Goal: Check status: Check status

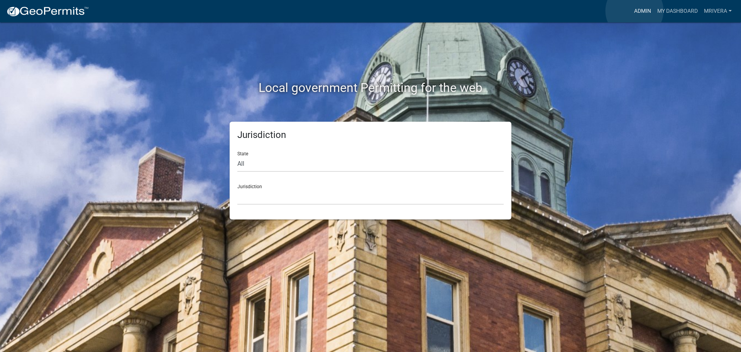
click at [635, 11] on link "Admin" at bounding box center [642, 11] width 23 height 15
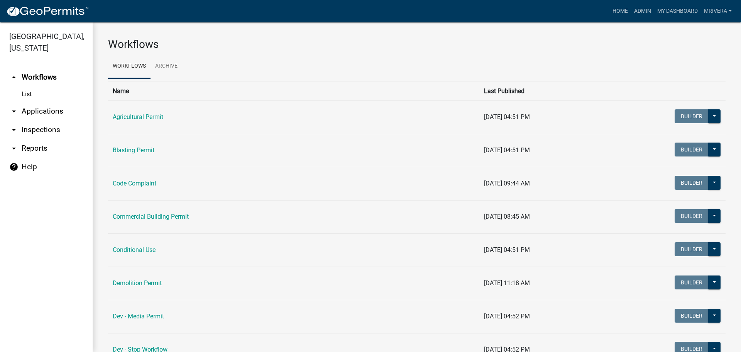
click at [15, 127] on icon "arrow_drop_down" at bounding box center [13, 129] width 9 height 9
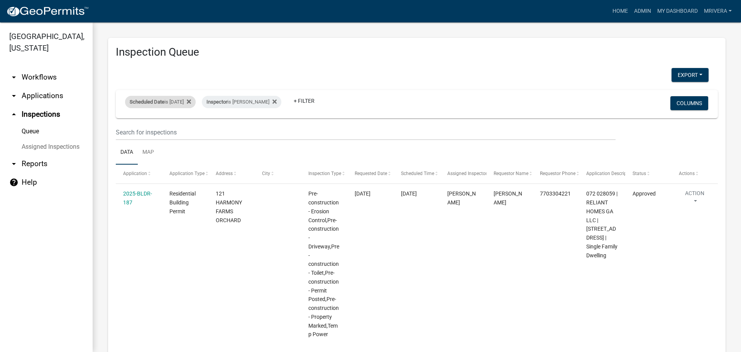
click at [182, 103] on div "Scheduled Date is [DATE]" at bounding box center [160, 102] width 71 height 12
click at [188, 129] on input "[DATE]" at bounding box center [167, 131] width 54 height 16
type input "[DATE]"
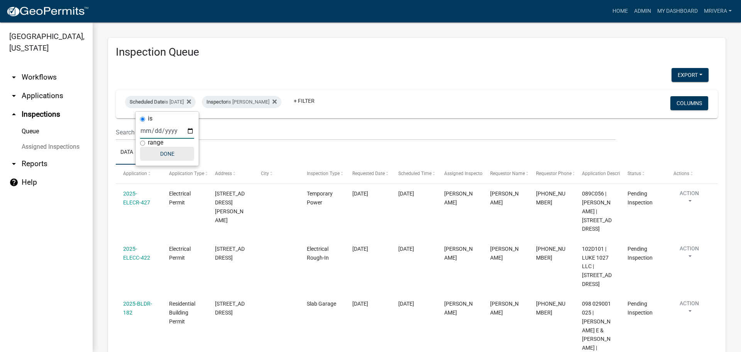
click at [175, 157] on button "Done" at bounding box center [167, 154] width 54 height 14
